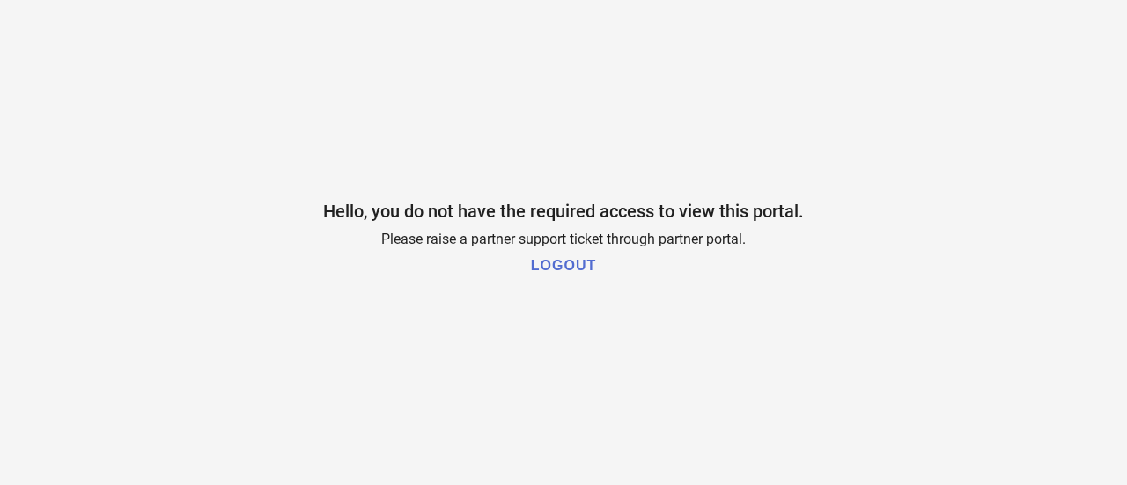
click at [551, 269] on h1 "LOGOUT" at bounding box center [563, 266] width 65 height 16
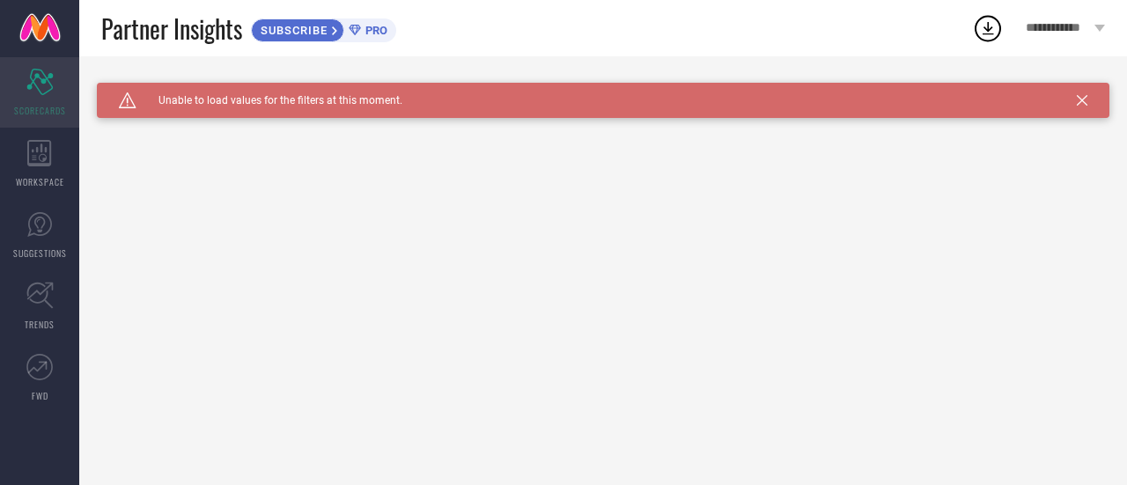
click at [41, 110] on span "SCORECARDS" at bounding box center [40, 110] width 52 height 13
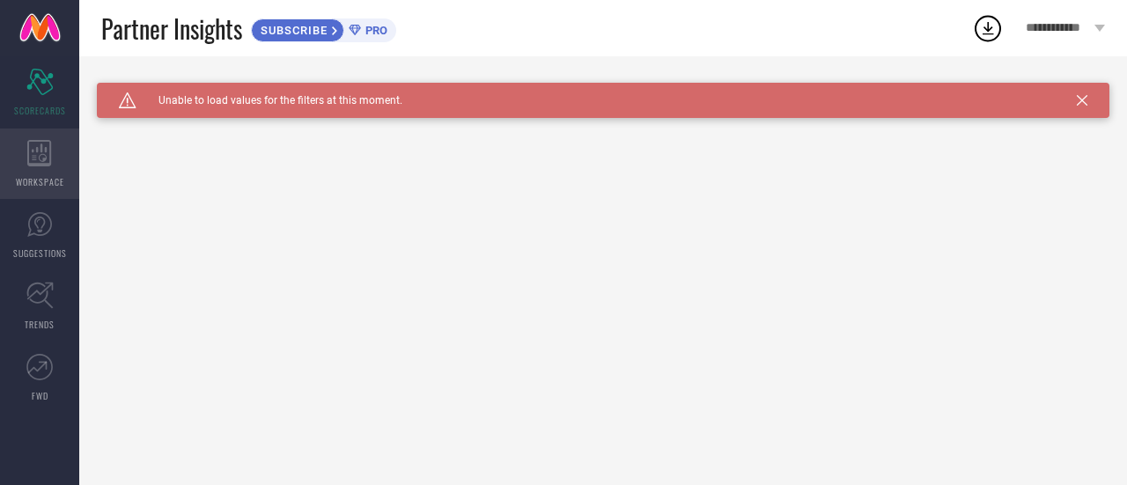
click at [56, 151] on div "WORKSPACE" at bounding box center [39, 164] width 79 height 70
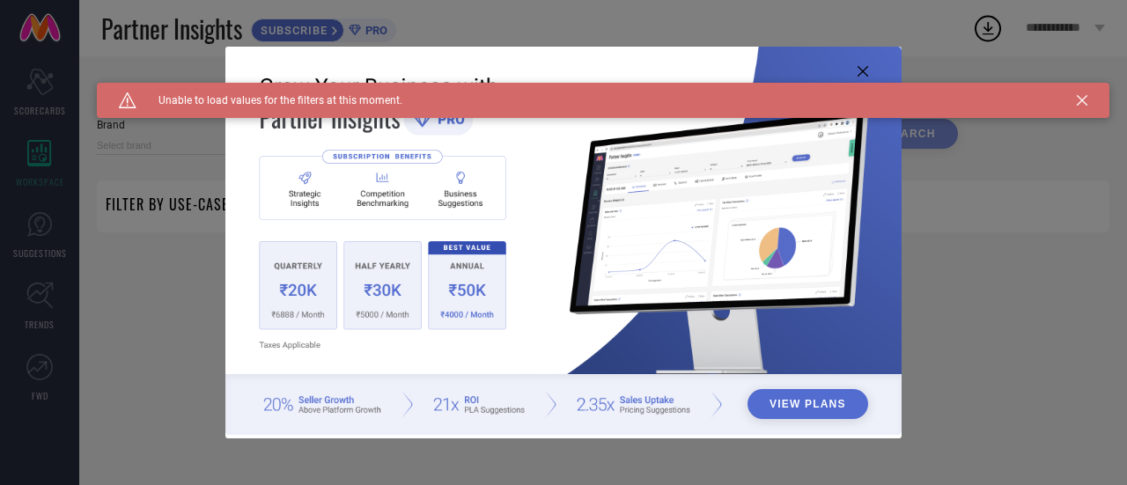
type input "1 STOP FASHION"
type input "All"
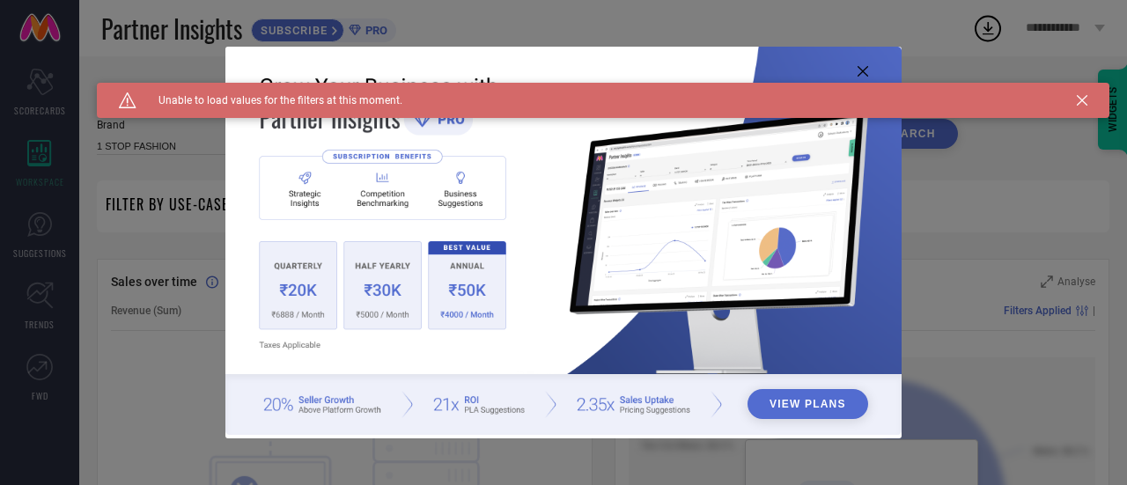
click at [1087, 107] on div "Caution Created with Sketch. Unable to load values for the filters at this mome…" at bounding box center [603, 100] width 1013 height 35
click at [1078, 95] on icon at bounding box center [1082, 100] width 11 height 11
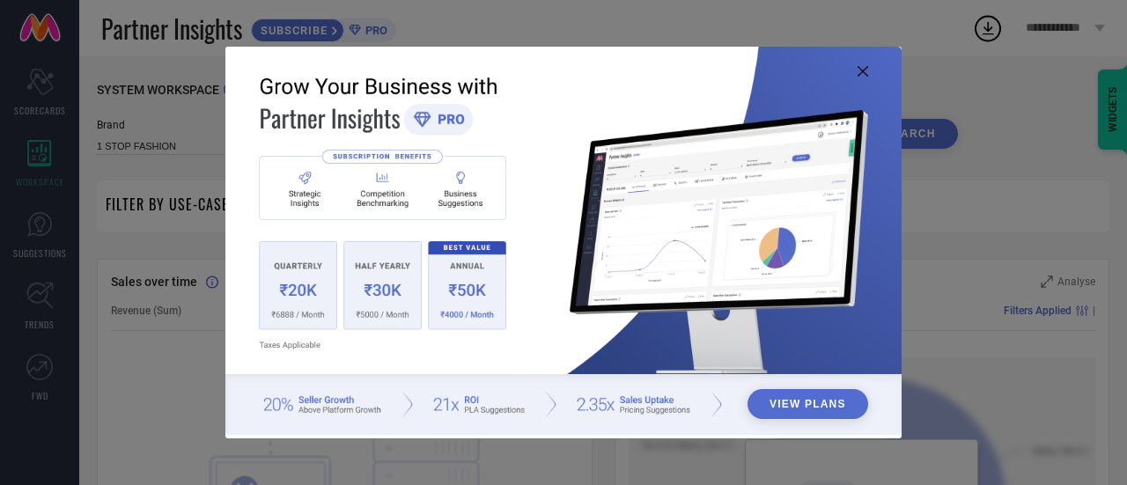
click at [869, 74] on img at bounding box center [563, 241] width 676 height 389
click at [862, 70] on icon at bounding box center [863, 71] width 11 height 11
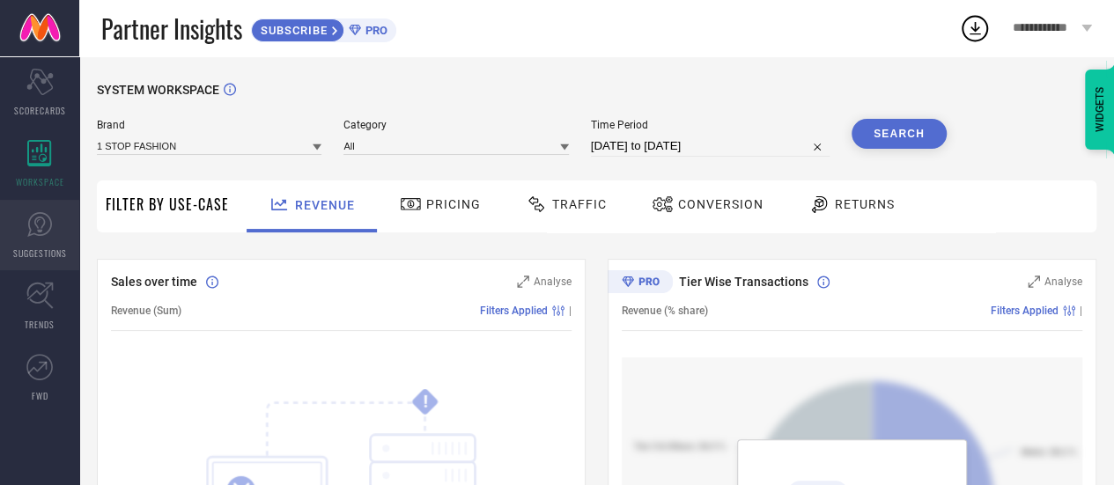
click at [27, 236] on icon at bounding box center [39, 224] width 25 height 25
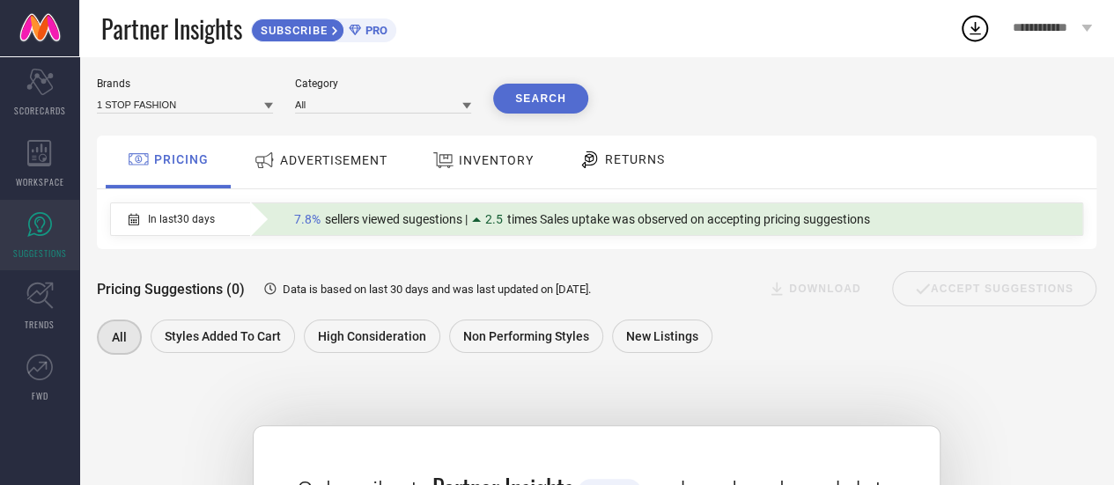
scroll to position [41, 0]
click at [21, 330] on link "TRENDS" at bounding box center [39, 306] width 79 height 70
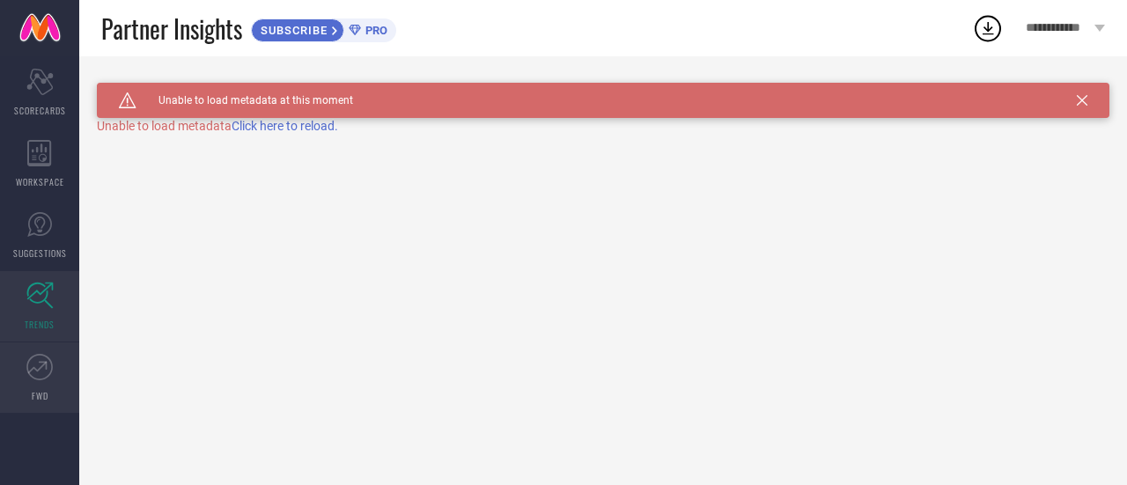
click at [39, 374] on icon at bounding box center [39, 367] width 26 height 26
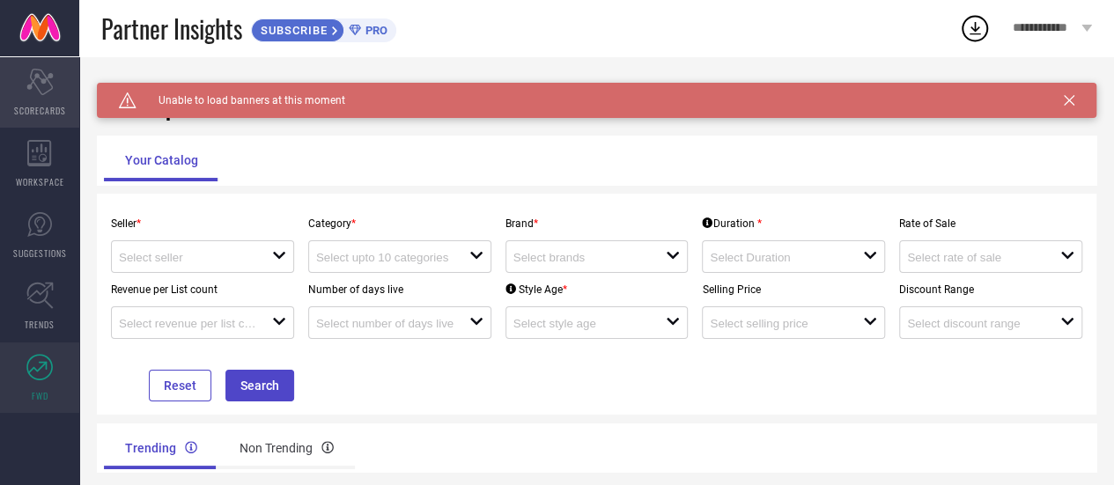
click at [43, 104] on span "SCORECARDS" at bounding box center [40, 110] width 52 height 13
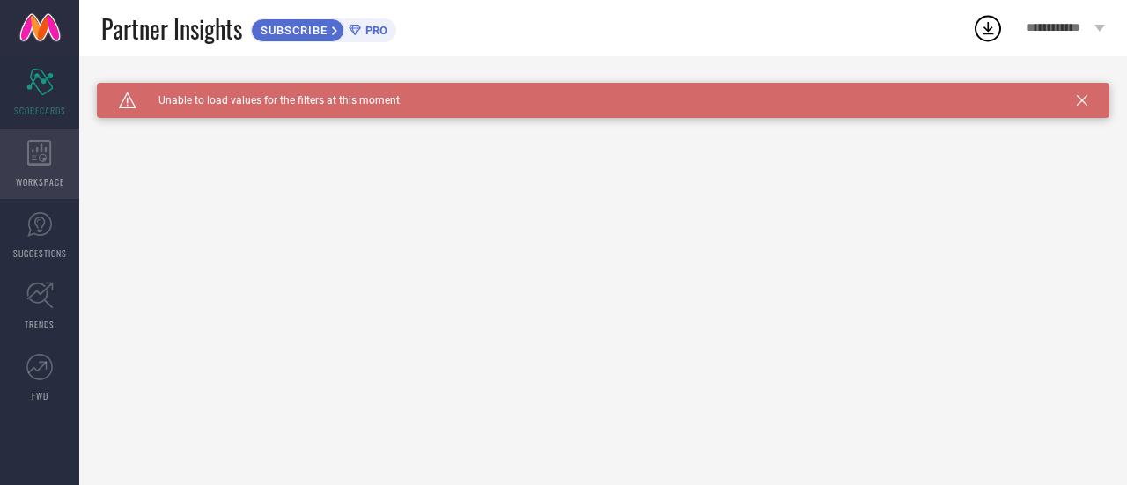
click at [58, 173] on div "WORKSPACE" at bounding box center [39, 164] width 79 height 70
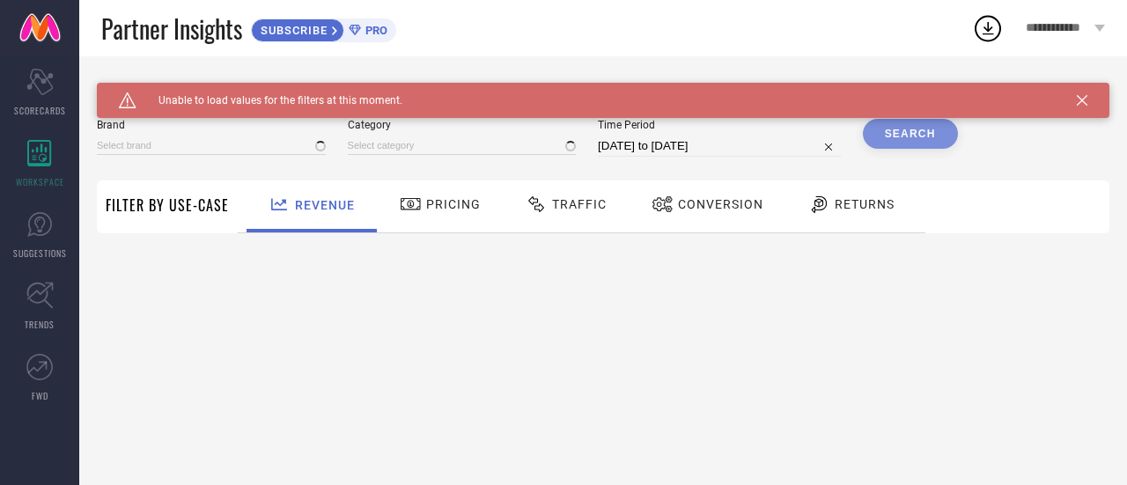
type input "1 STOP FASHION"
type input "All"
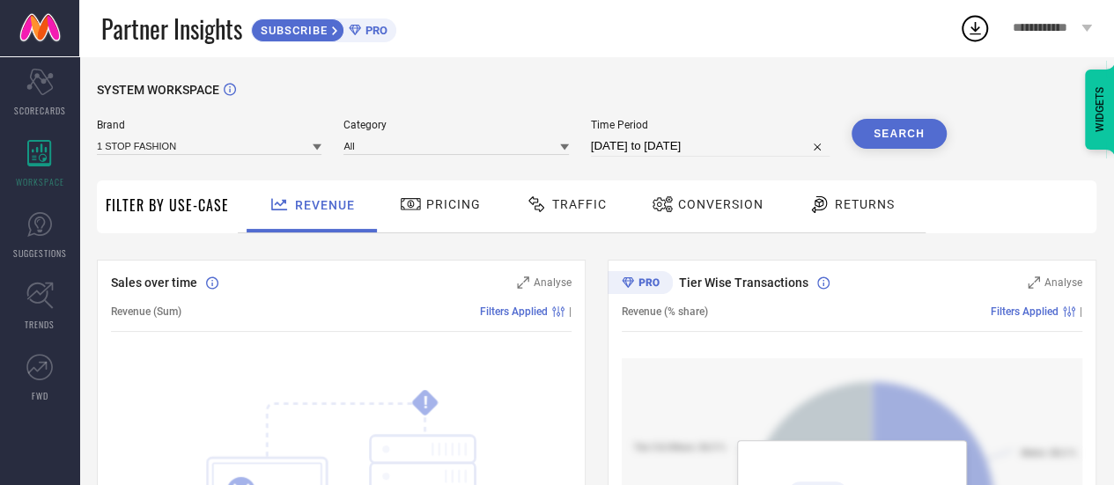
click at [45, 27] on link at bounding box center [39, 28] width 79 height 56
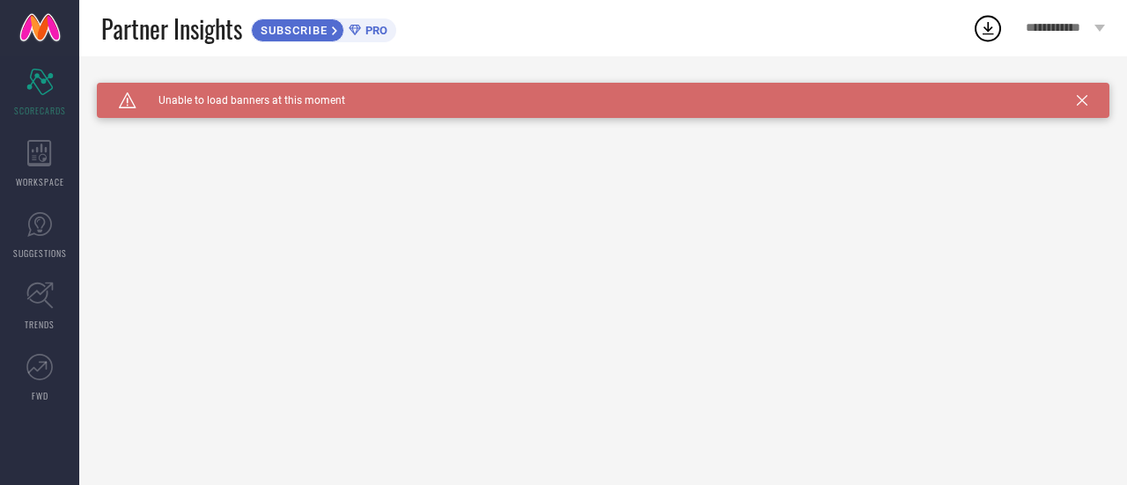
click at [1084, 101] on icon at bounding box center [1082, 100] width 11 height 11
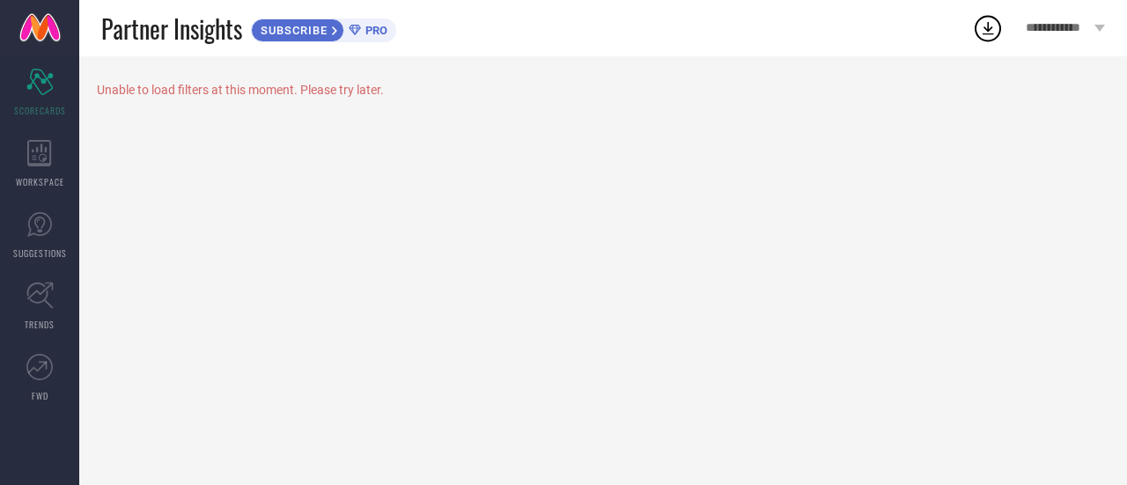
click at [39, 0] on link at bounding box center [39, 28] width 79 height 56
